Goal: Register for event/course

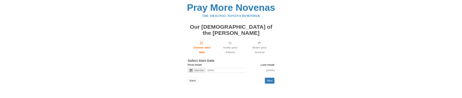
scroll to position [20, 0]
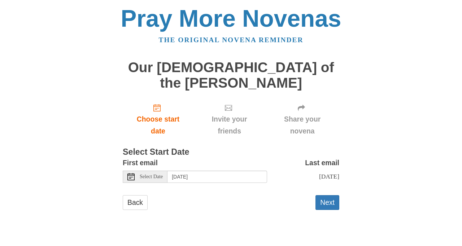
click at [158, 179] on span "Select Date" at bounding box center [151, 176] width 23 height 5
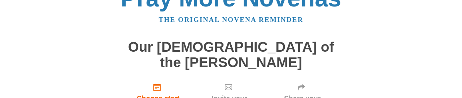
scroll to position [159, 0]
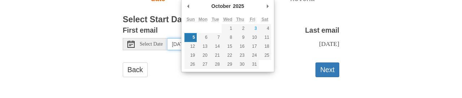
type input "[DATE]"
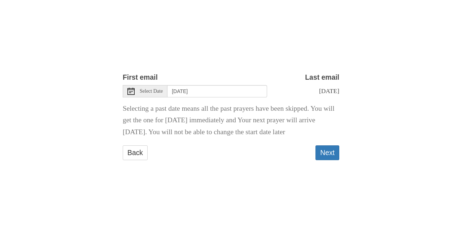
scroll to position [104, 0]
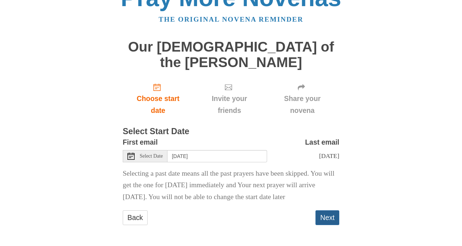
click at [323, 225] on button "Next" at bounding box center [327, 217] width 24 height 15
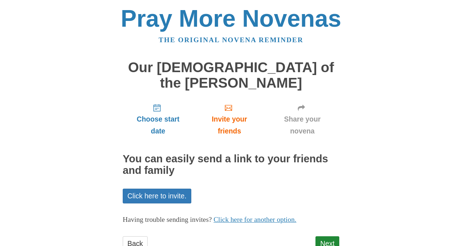
click at [327, 176] on h2 "You can easily send a link to your friends and family" at bounding box center [231, 164] width 216 height 23
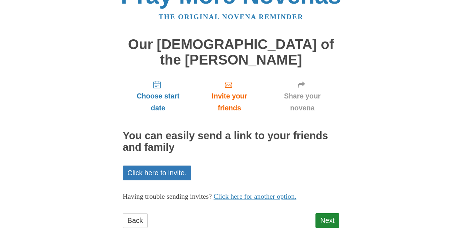
scroll to position [71, 0]
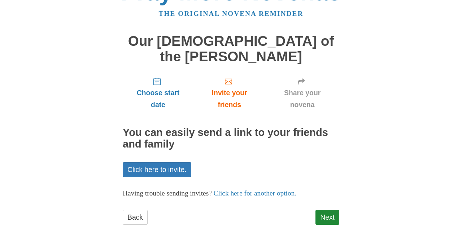
click at [335, 232] on div "Next" at bounding box center [327, 221] width 24 height 22
click at [328, 225] on link "Next" at bounding box center [327, 217] width 24 height 15
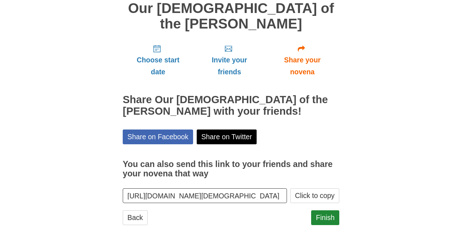
scroll to position [94, 0]
click at [325, 225] on link "Finish" at bounding box center [325, 217] width 28 height 15
